Goal: Book appointment/travel/reservation

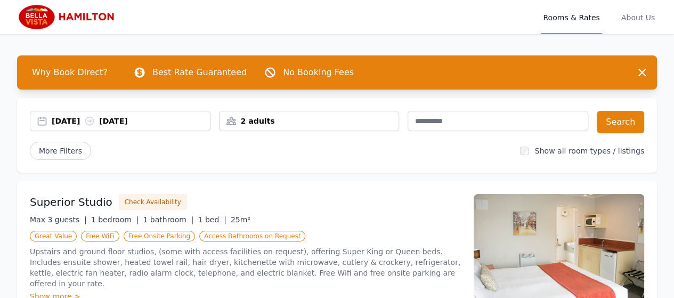
click at [360, 119] on div "2 adults" at bounding box center [308, 121] width 179 height 11
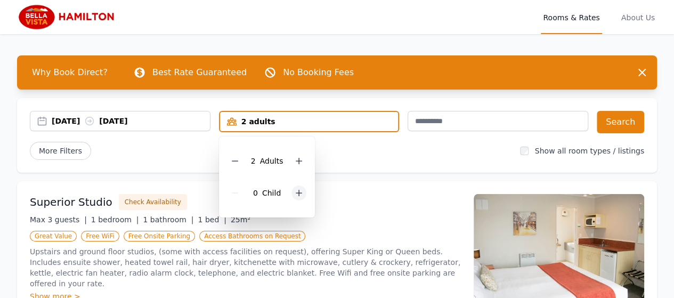
click at [294, 194] on icon at bounding box center [298, 193] width 9 height 9
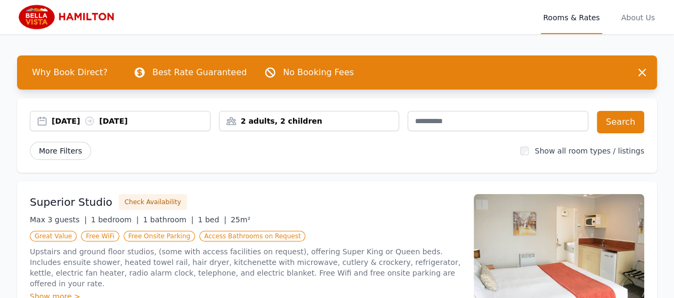
click at [36, 153] on span "More Filters" at bounding box center [60, 151] width 61 height 18
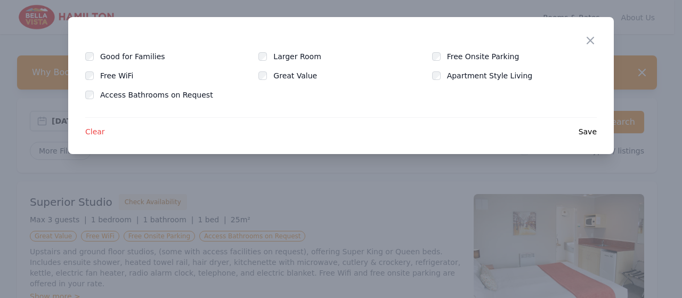
click at [85, 56] on div "Close Good for Families Larger Room Free Onsite Parking Free WiFi Great Value A…" at bounding box center [340, 85] width 545 height 137
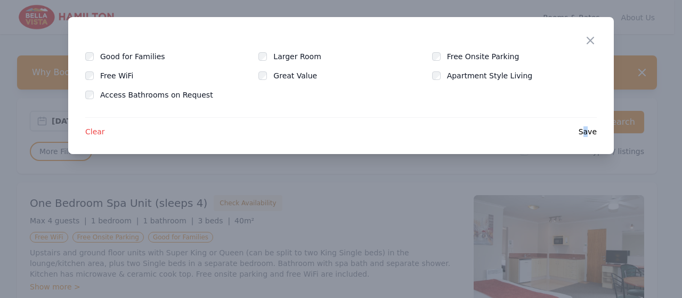
click at [587, 131] on span "Save" at bounding box center [587, 131] width 18 height 11
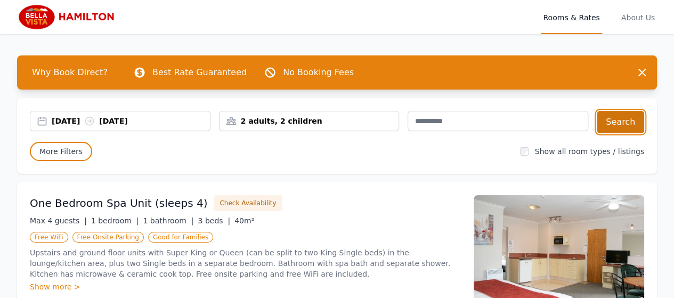
click at [607, 122] on button "Search" at bounding box center [619, 122] width 47 height 22
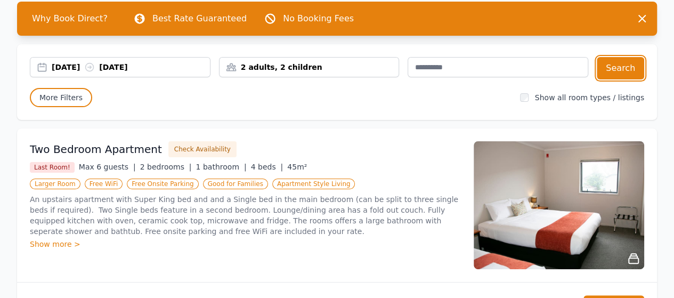
scroll to position [53, 0]
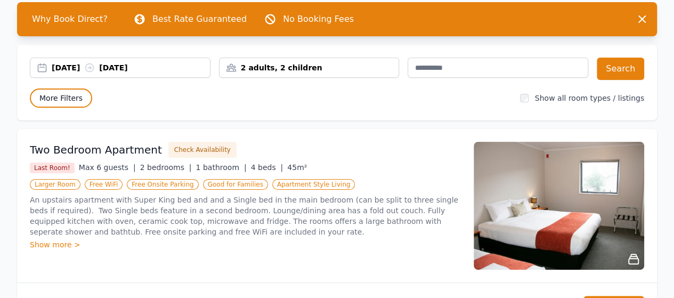
click at [61, 103] on span "More Filters" at bounding box center [61, 97] width 62 height 19
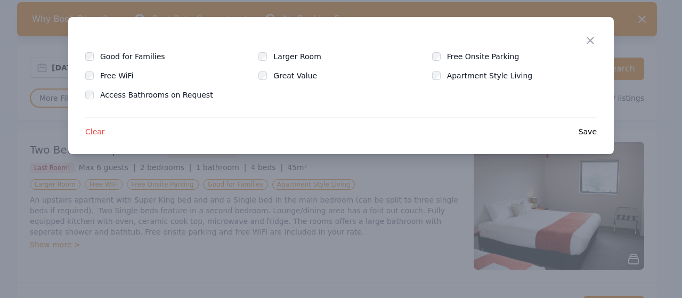
click at [89, 133] on span "Clear" at bounding box center [95, 131] width 20 height 11
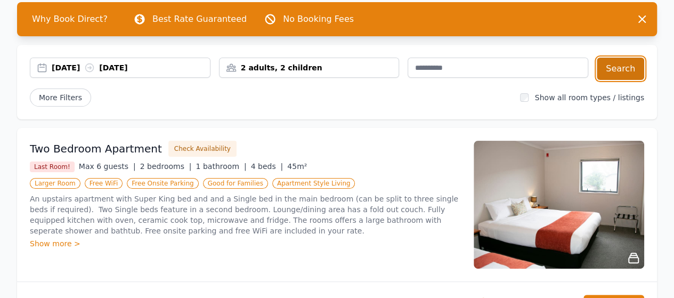
click at [625, 74] on button "Search" at bounding box center [619, 69] width 47 height 22
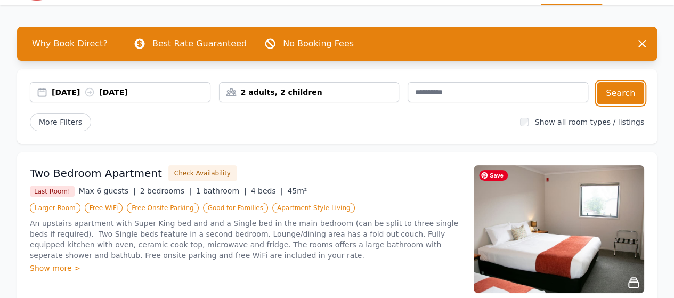
scroll to position [107, 0]
